Goal: Register for event/course

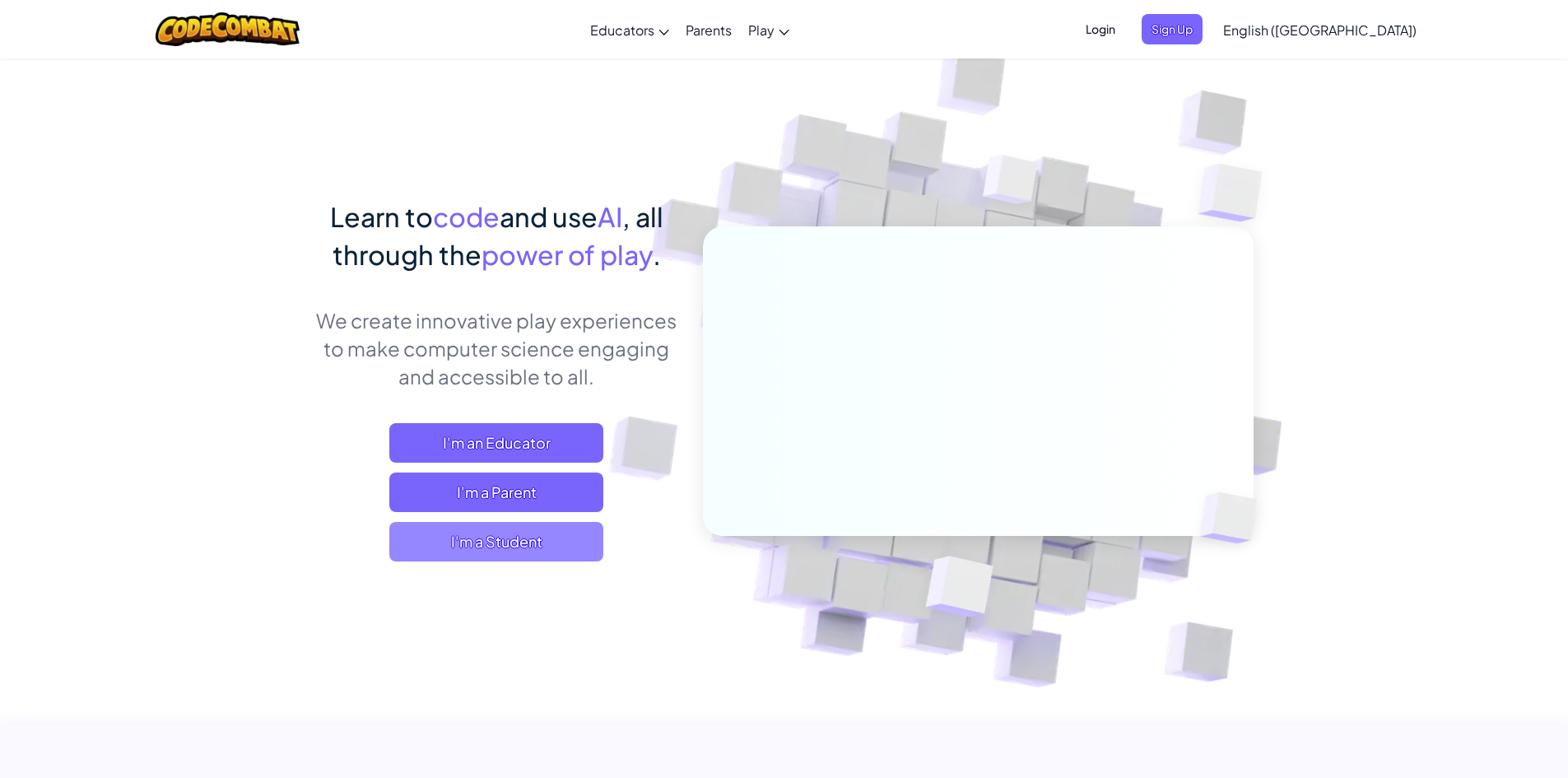
click at [532, 541] on span "I'm a Student" at bounding box center [496, 541] width 214 height 39
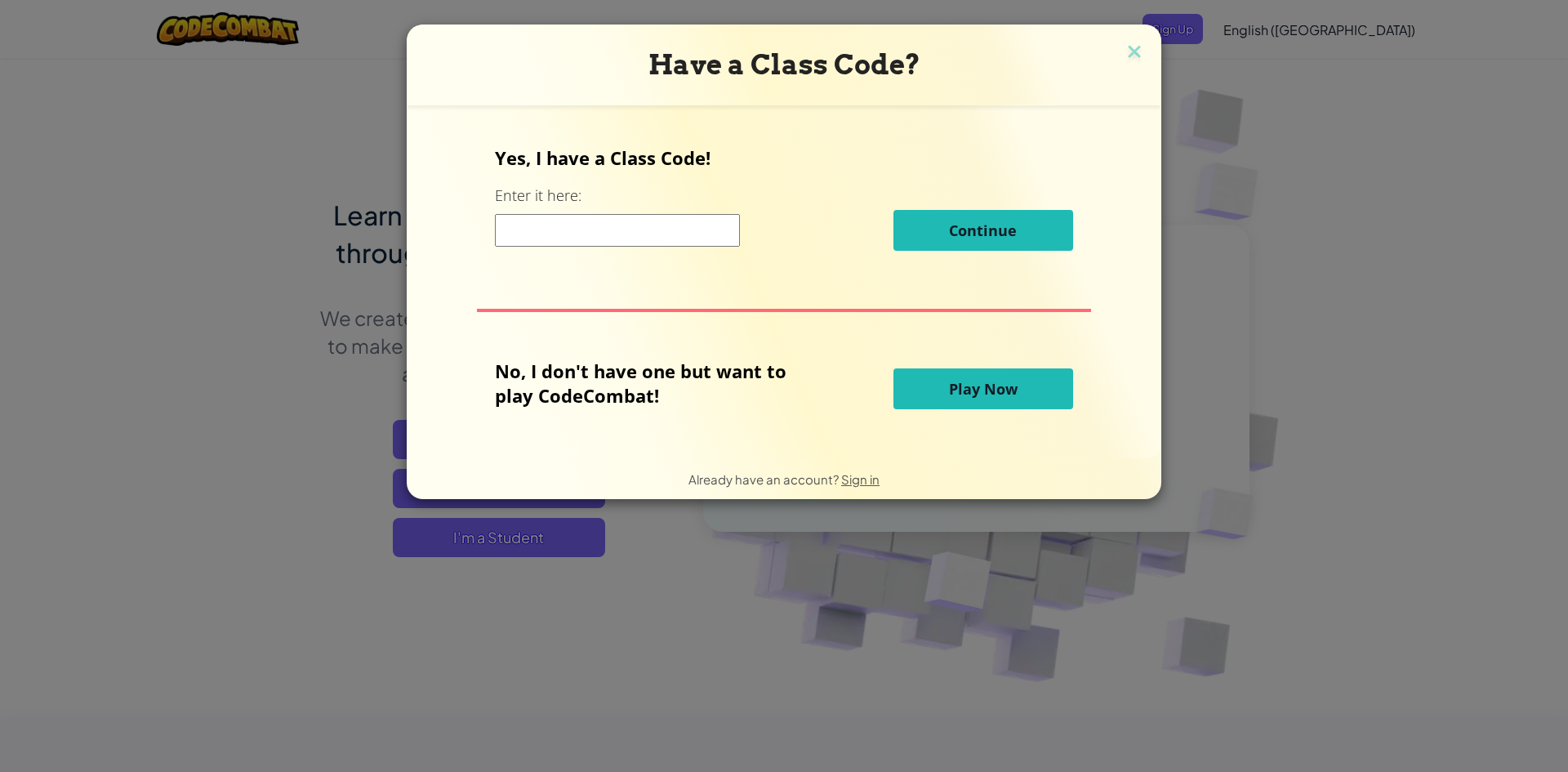
click at [667, 240] on input at bounding box center [618, 231] width 245 height 33
paste input "BirdGlassApple"
type input "BirdGlassApple"
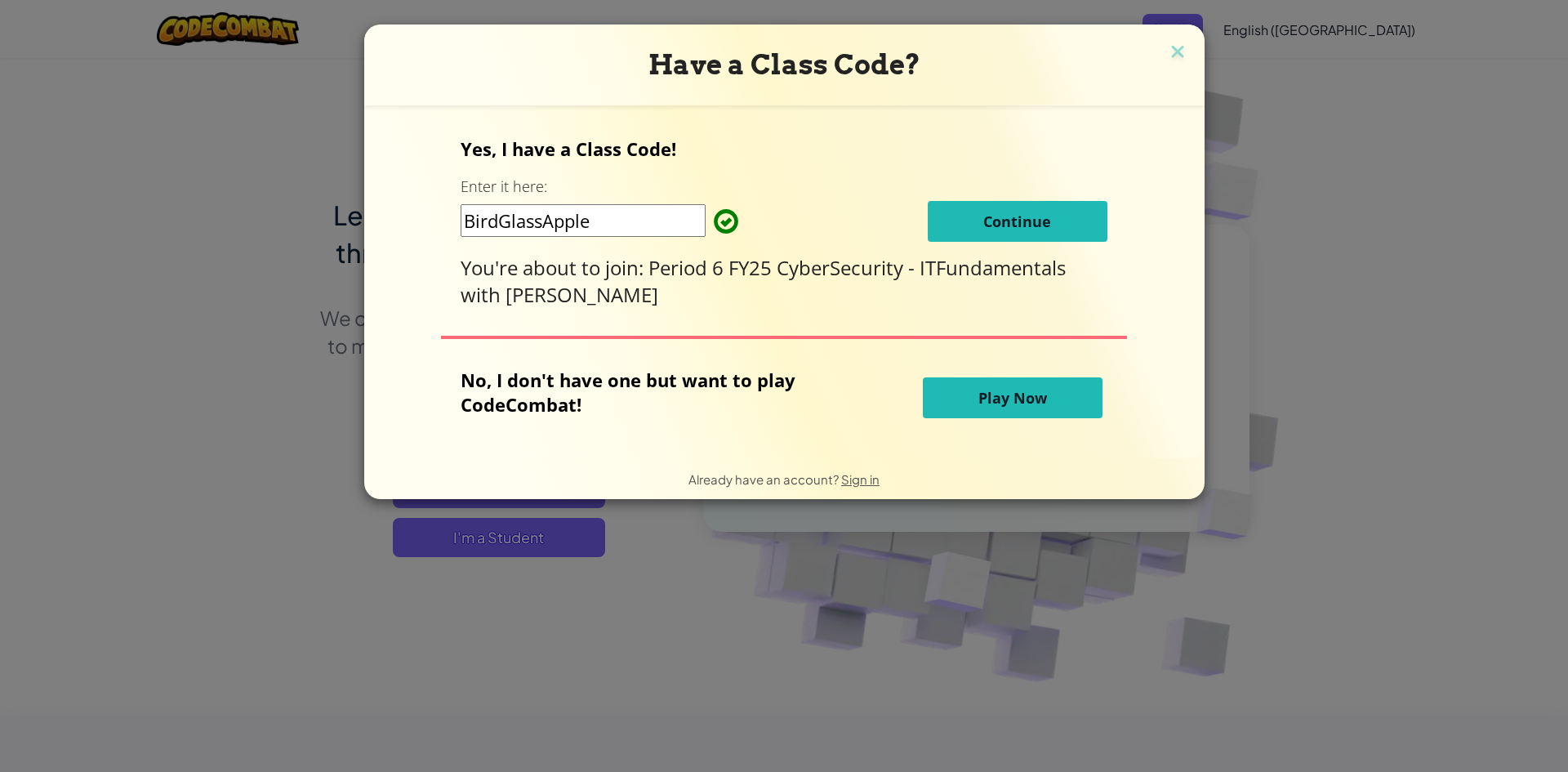
click at [1035, 219] on span "Continue" at bounding box center [1017, 221] width 68 height 20
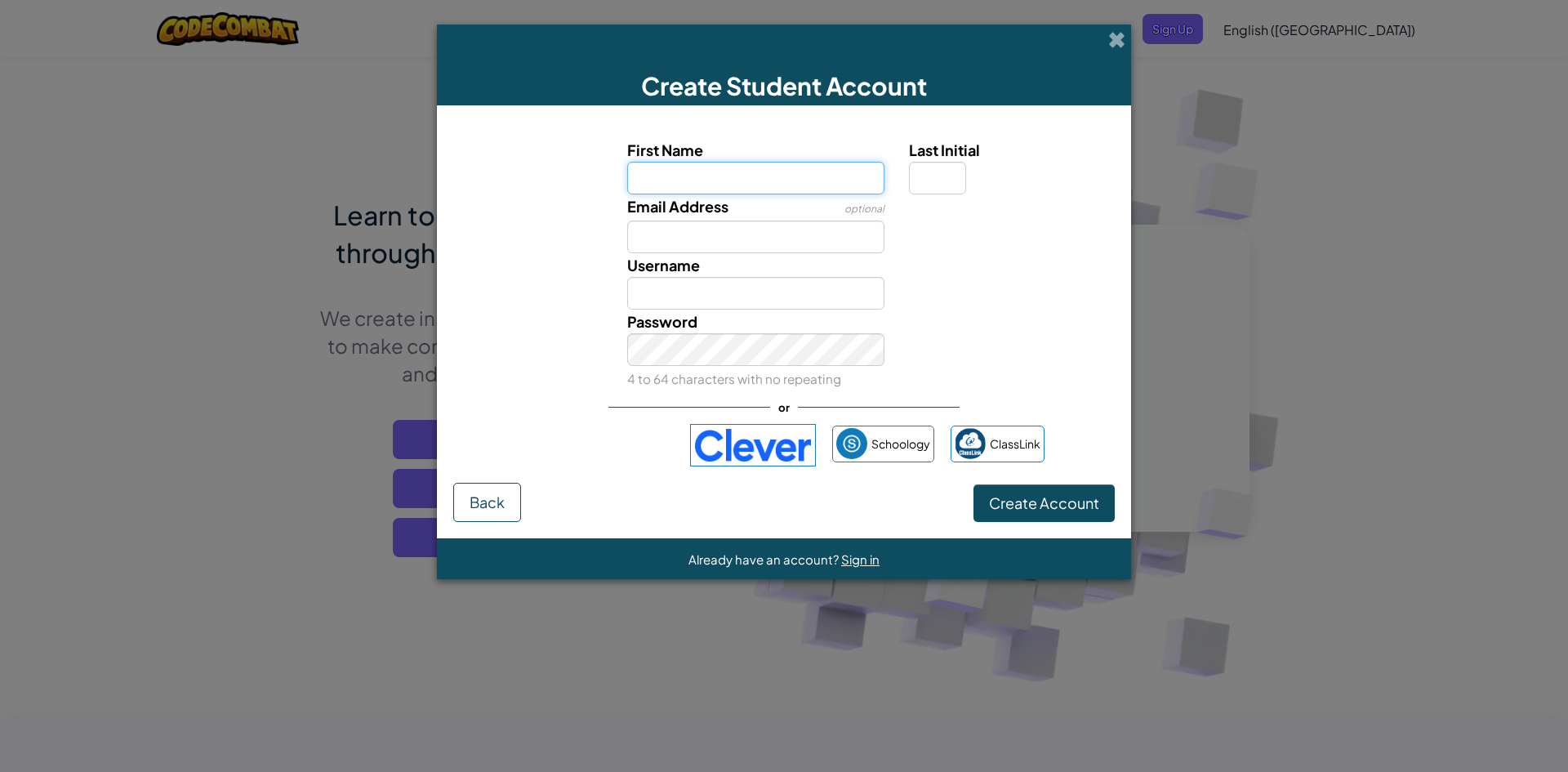
click at [701, 179] on input "First Name" at bounding box center [756, 178] width 258 height 33
type input "Blanca"
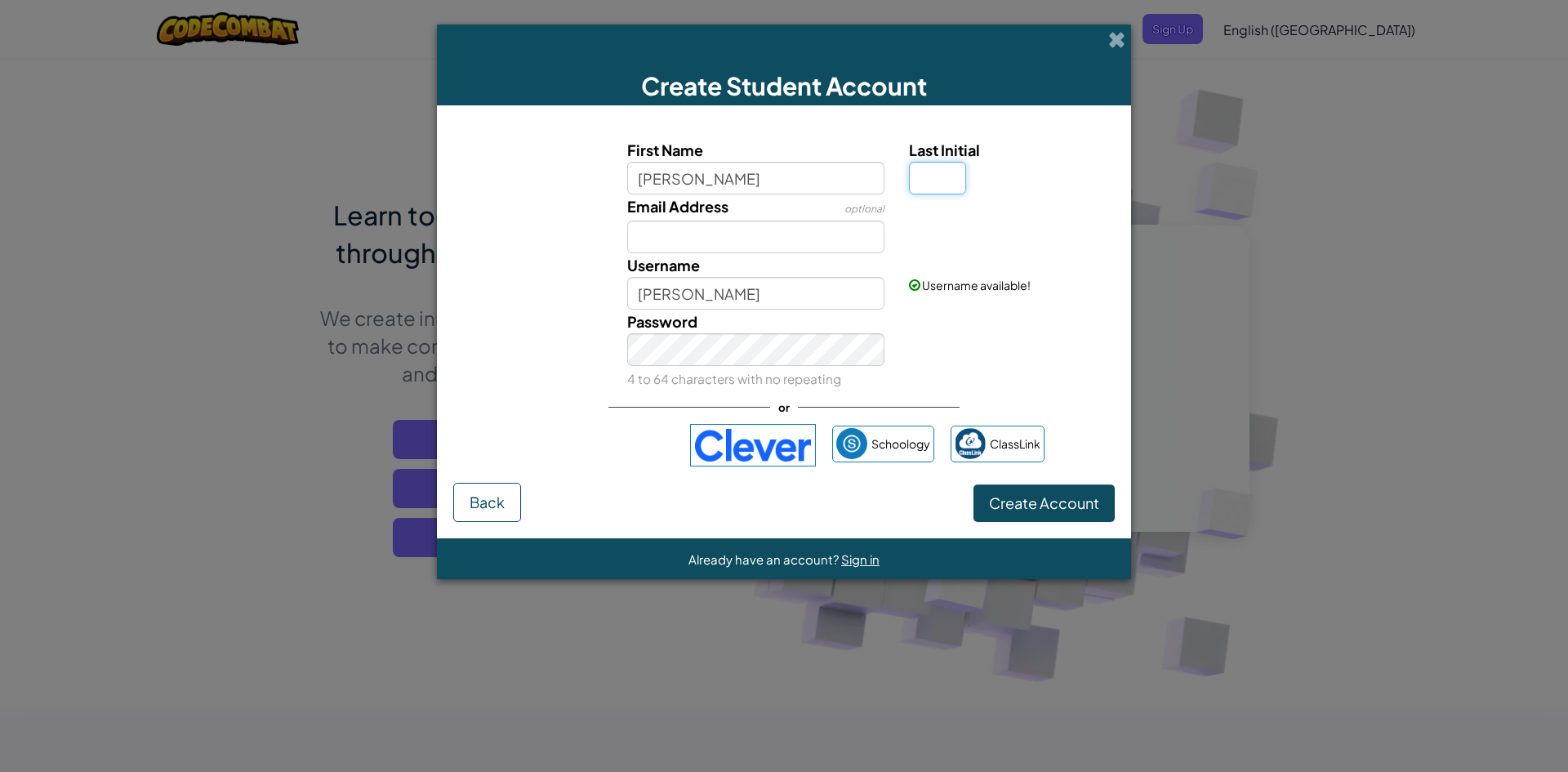
click at [944, 171] on input "Last Initial" at bounding box center [938, 178] width 57 height 33
click at [791, 213] on div "Email Address optional" at bounding box center [756, 224] width 283 height 59
click at [787, 220] on input "Email Address" at bounding box center [756, 237] width 258 height 33
type input "blancasantosyuki123@gmail.com"
click at [765, 288] on input "Blanca" at bounding box center [756, 293] width 258 height 33
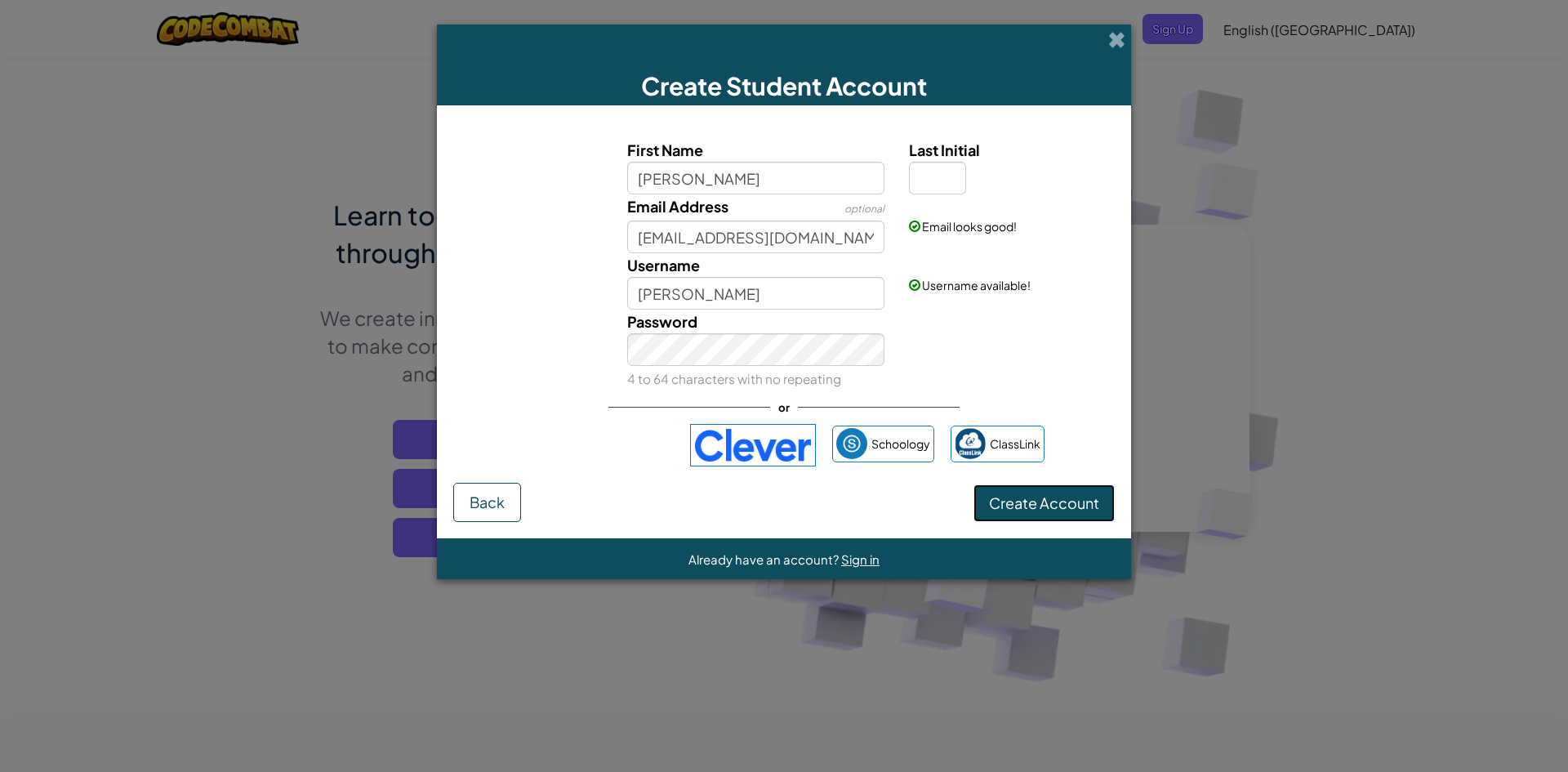
click at [1047, 500] on span "Create Account" at bounding box center [1044, 503] width 111 height 19
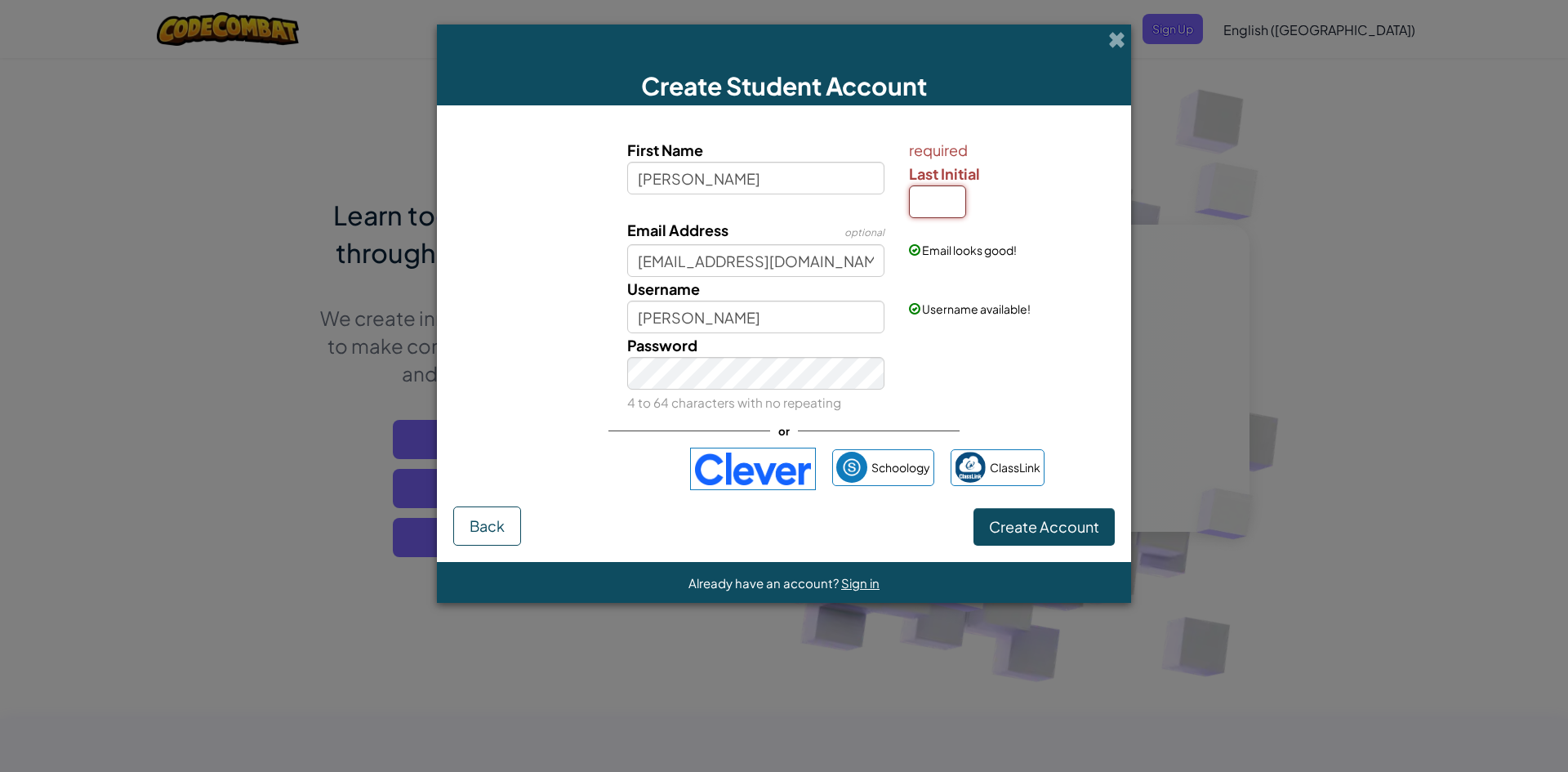
click at [941, 211] on input "Last Initial" at bounding box center [938, 202] width 57 height 33
type input "s"
type input "S"
click at [1029, 524] on span "Create Account" at bounding box center [1044, 527] width 111 height 19
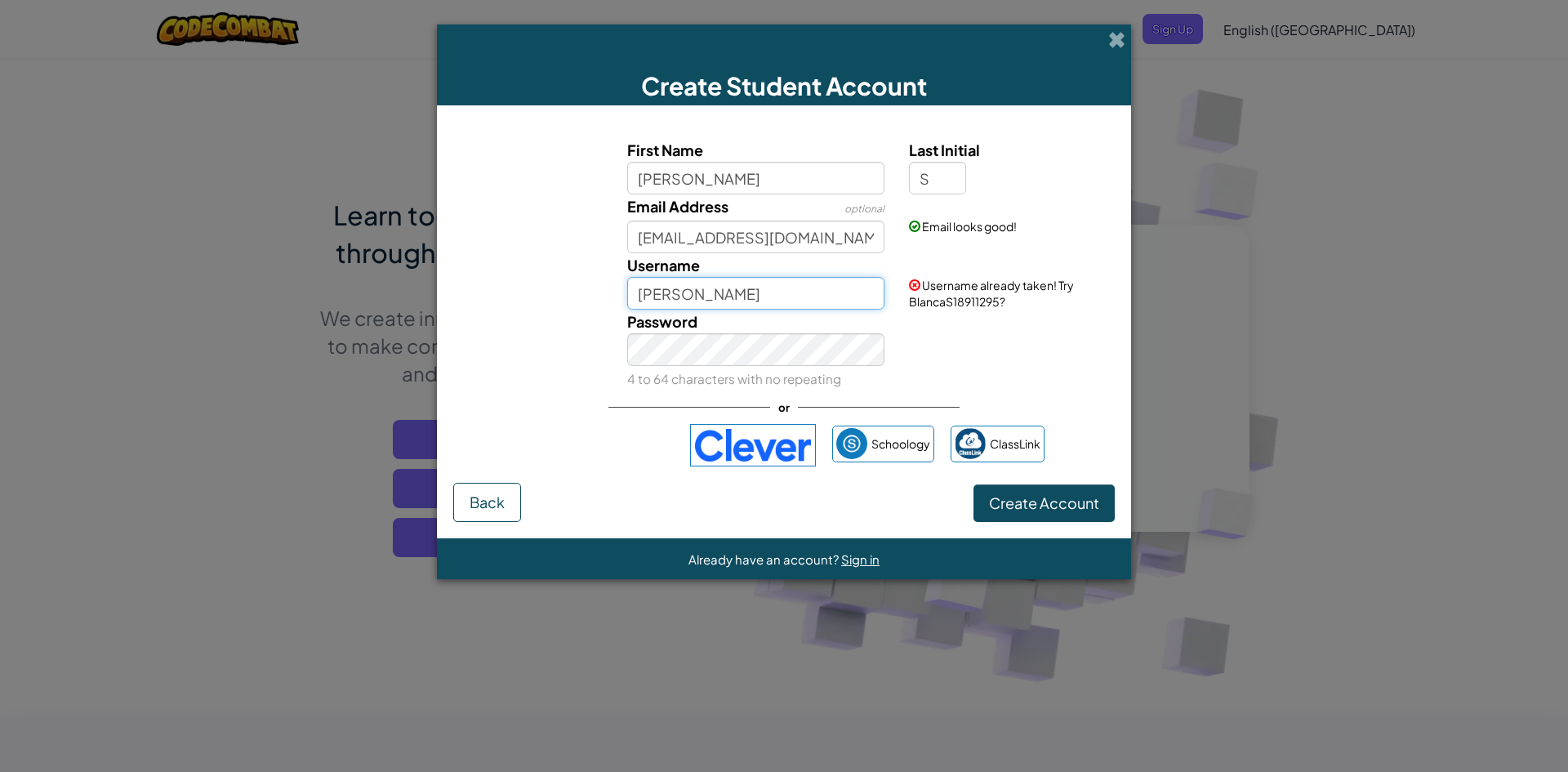
click at [725, 283] on input "BlancaS" at bounding box center [756, 293] width 258 height 33
type input "BlancaS08"
click at [1019, 514] on button "Create Account" at bounding box center [1044, 503] width 141 height 37
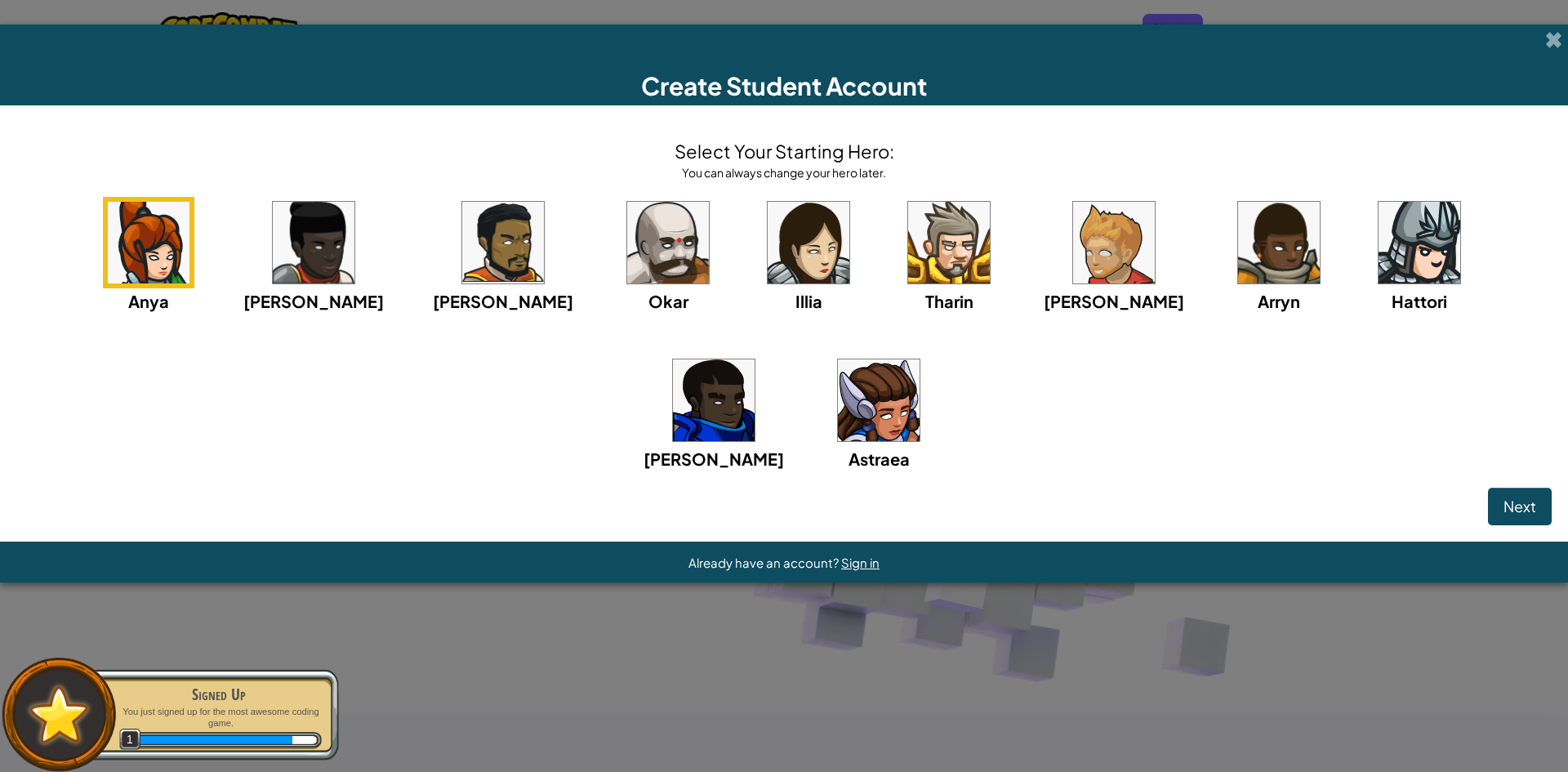
click at [767, 223] on img at bounding box center [808, 243] width 82 height 82
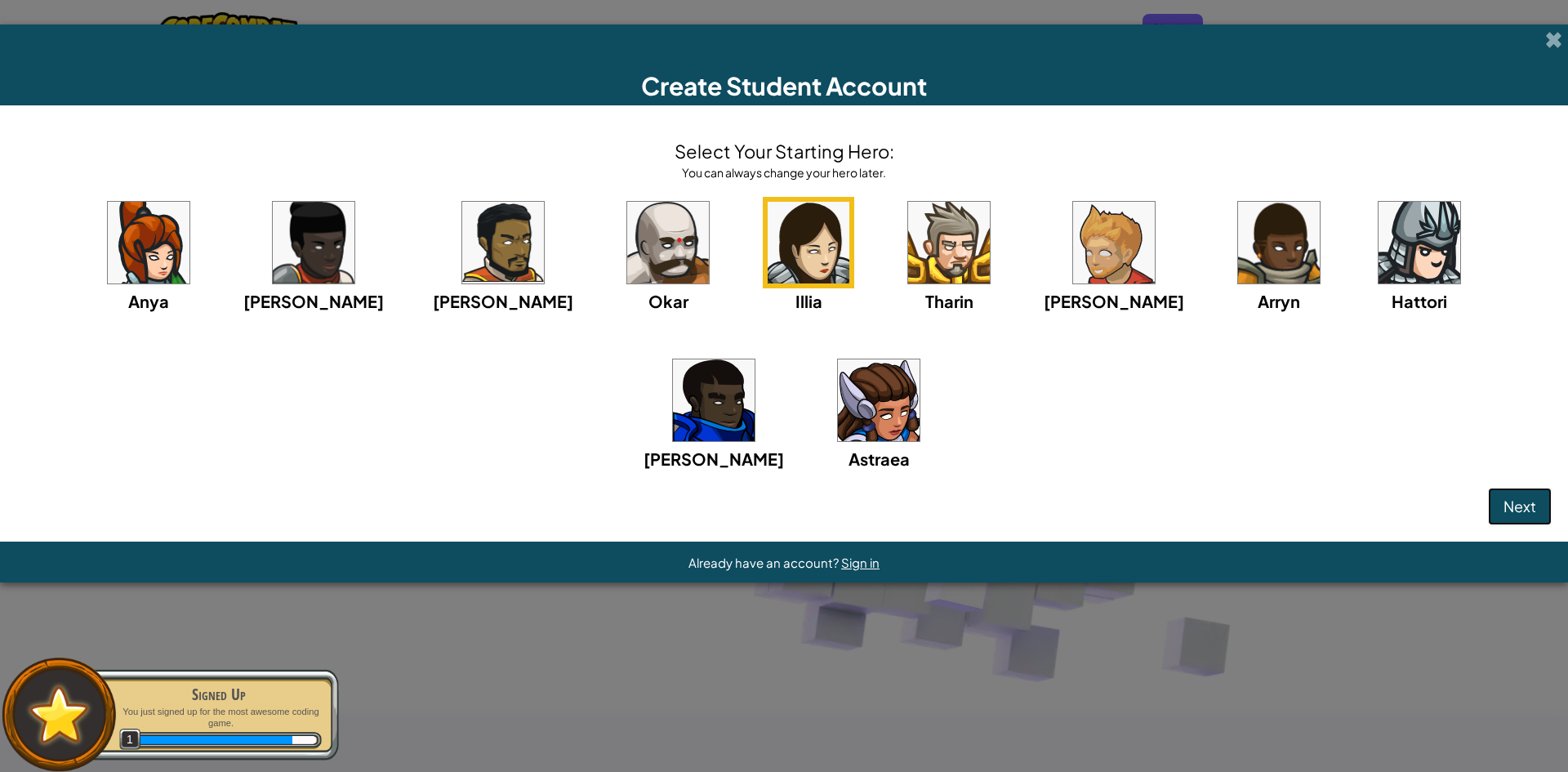
click at [1513, 500] on span "Next" at bounding box center [1520, 507] width 33 height 19
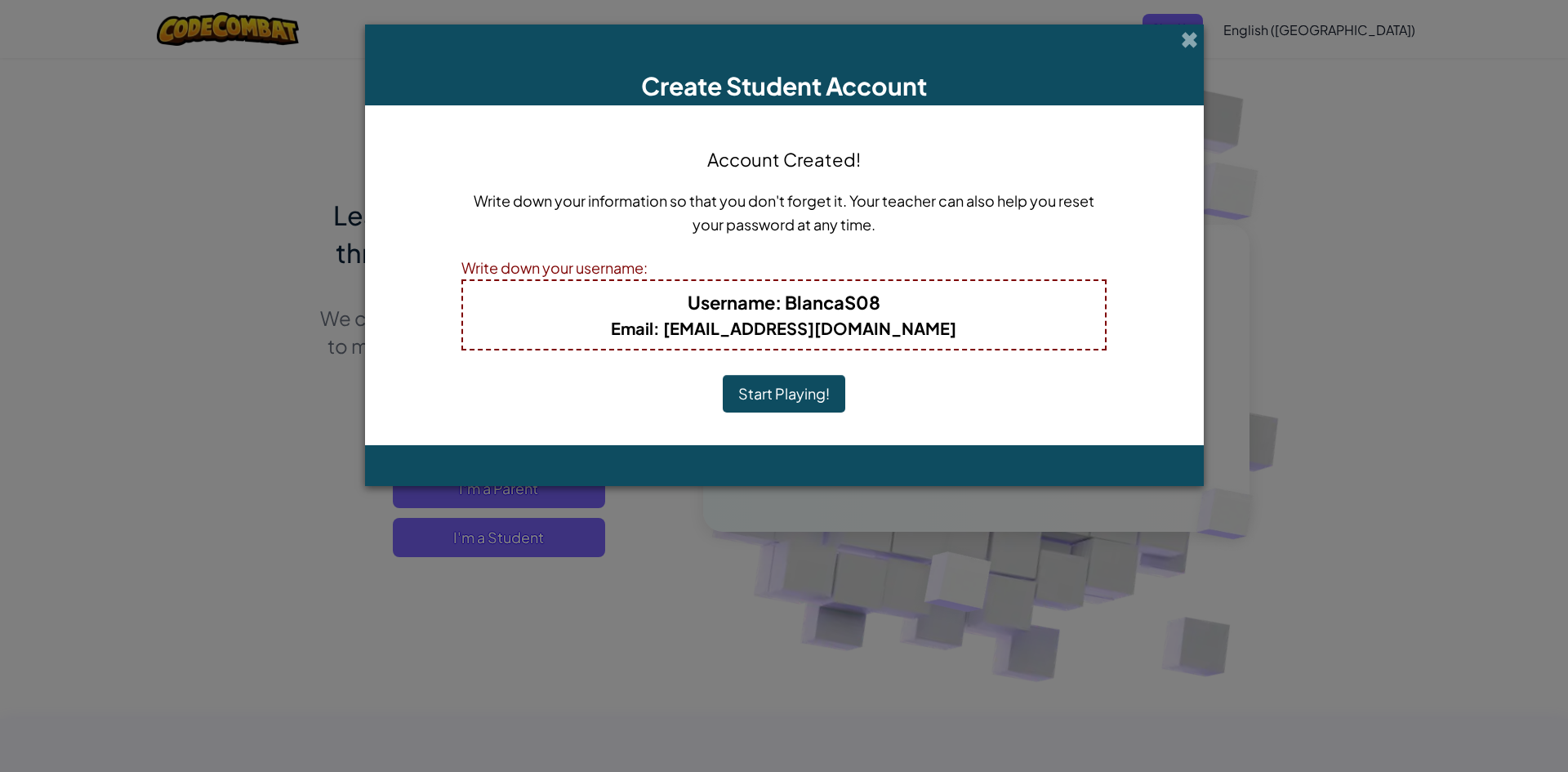
click at [814, 391] on button "Start Playing!" at bounding box center [784, 393] width 123 height 37
